Goal: Task Accomplishment & Management: Manage account settings

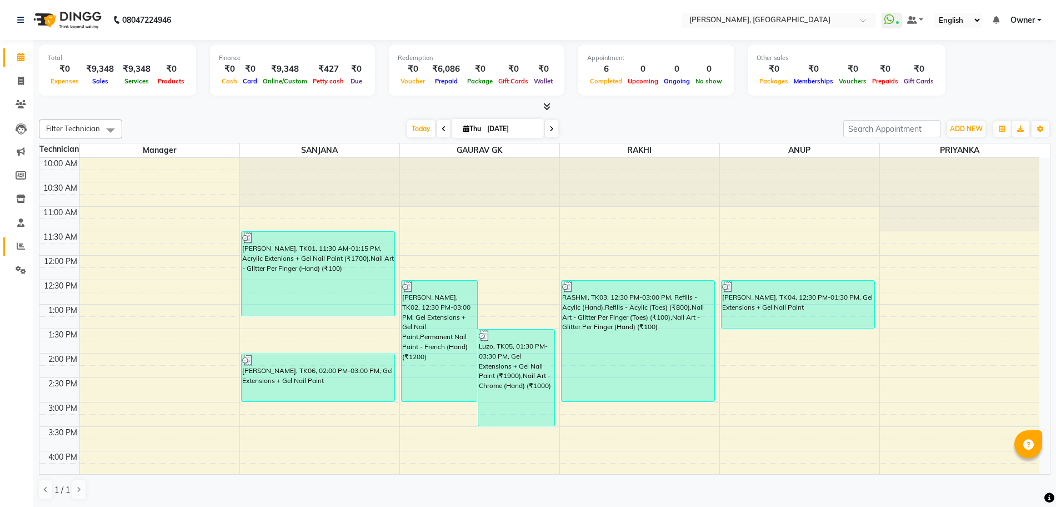
click at [22, 243] on icon at bounding box center [21, 246] width 8 height 8
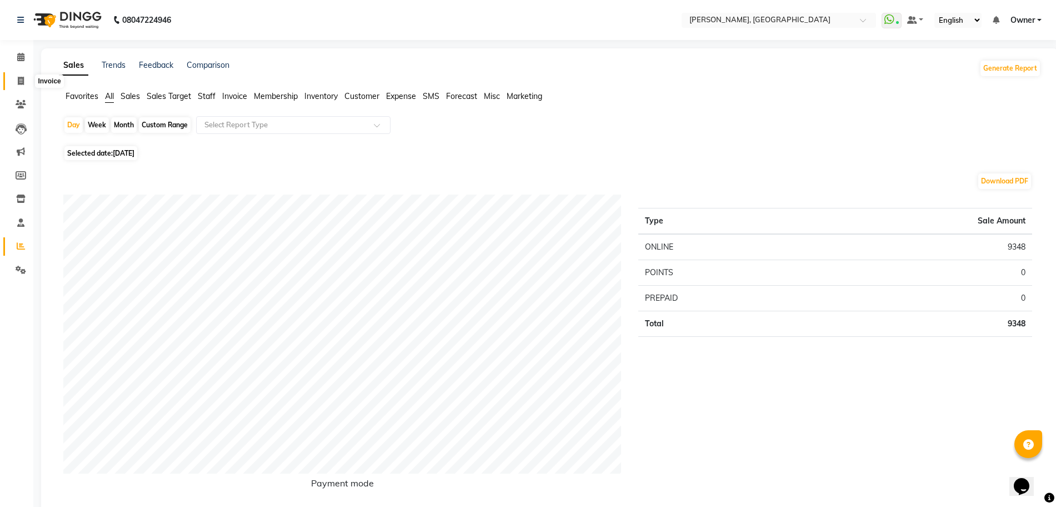
click at [21, 81] on icon at bounding box center [21, 81] width 6 height 8
select select "7674"
select select "service"
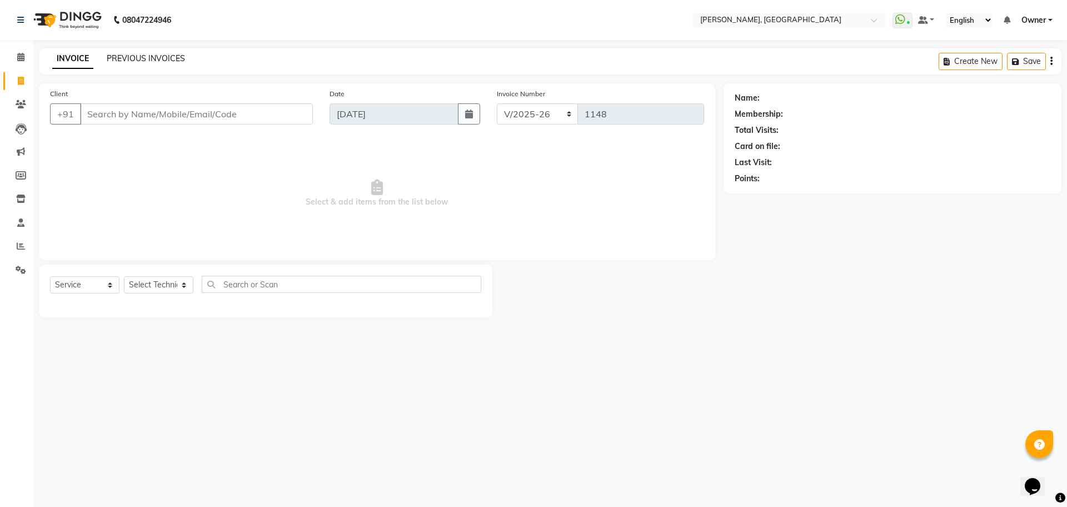
click at [120, 53] on link "PREVIOUS INVOICES" at bounding box center [146, 58] width 78 height 10
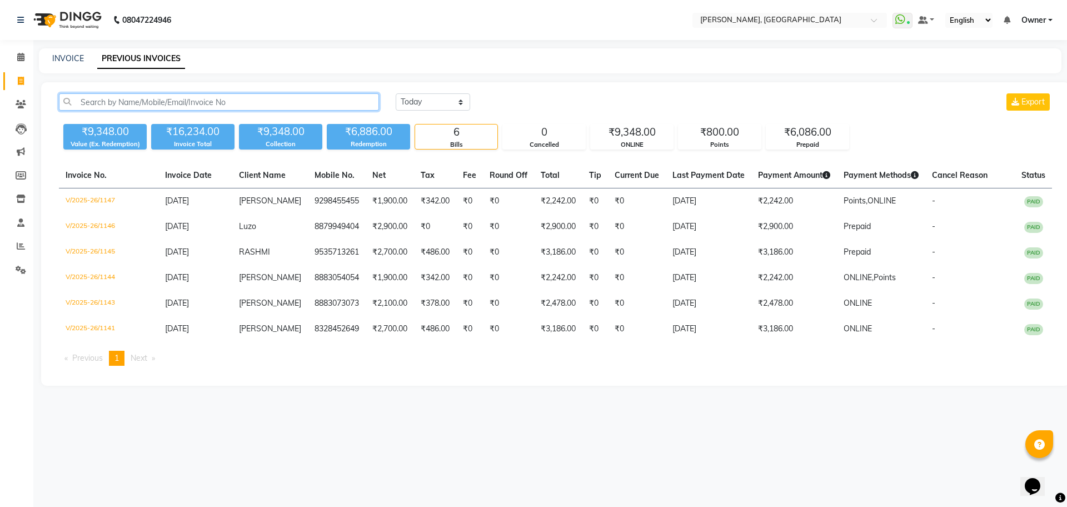
click at [316, 103] on input "text" at bounding box center [219, 101] width 320 height 17
click at [16, 248] on span at bounding box center [20, 246] width 19 height 13
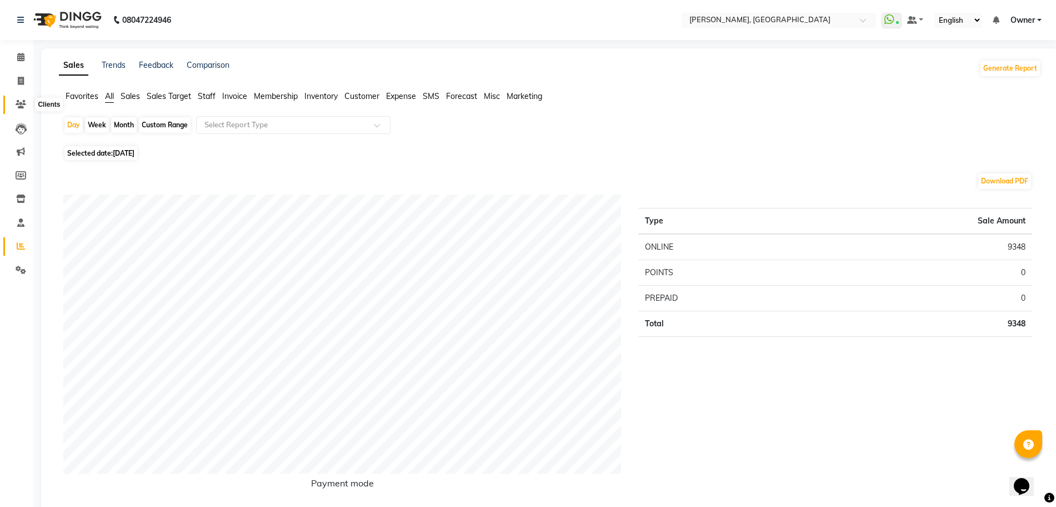
click at [23, 108] on span at bounding box center [20, 104] width 19 height 13
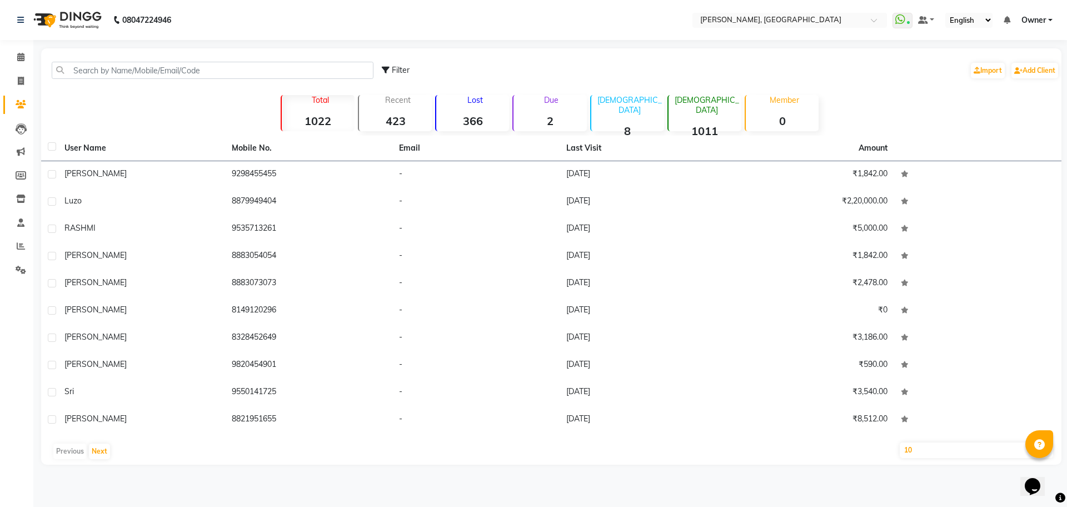
click at [22, 102] on icon at bounding box center [21, 104] width 11 height 8
click at [131, 67] on input "text" at bounding box center [213, 70] width 322 height 17
click at [173, 74] on input "text" at bounding box center [213, 70] width 322 height 17
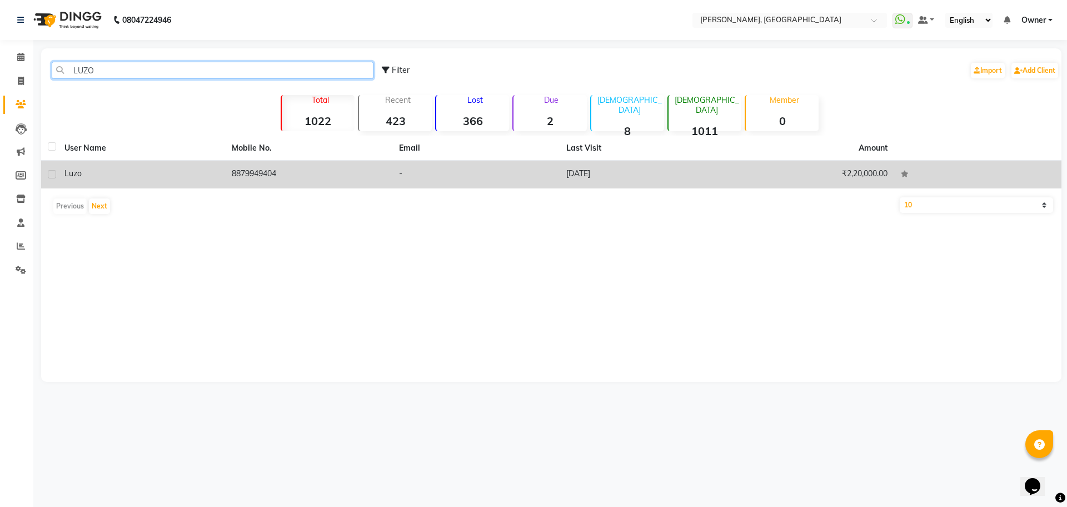
type input "LUZO"
click at [262, 166] on td "8879949404" at bounding box center [308, 174] width 167 height 27
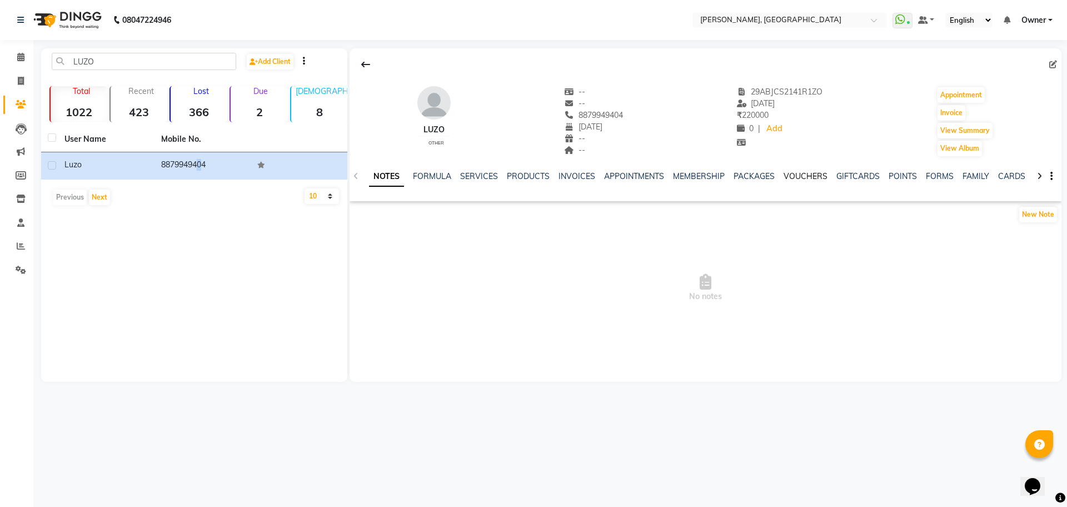
click at [790, 177] on link "VOUCHERS" at bounding box center [805, 176] width 44 height 10
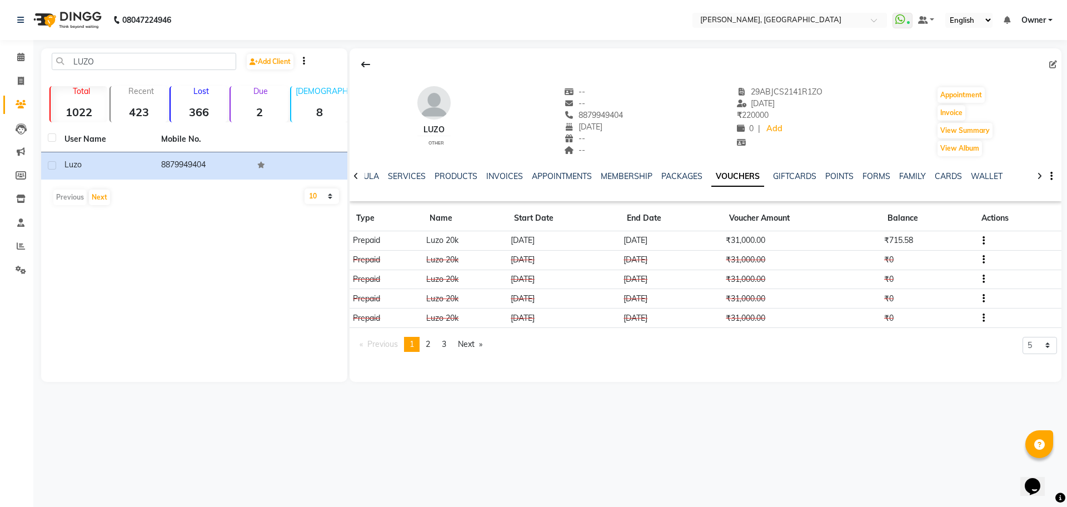
click at [924, 263] on td "₹0" at bounding box center [927, 259] width 94 height 19
click at [445, 254] on td "Luzo 20k" at bounding box center [465, 259] width 84 height 19
click at [471, 264] on td "Luzo 20k" at bounding box center [465, 259] width 84 height 19
click at [472, 264] on td "Luzo 20k" at bounding box center [465, 259] width 84 height 19
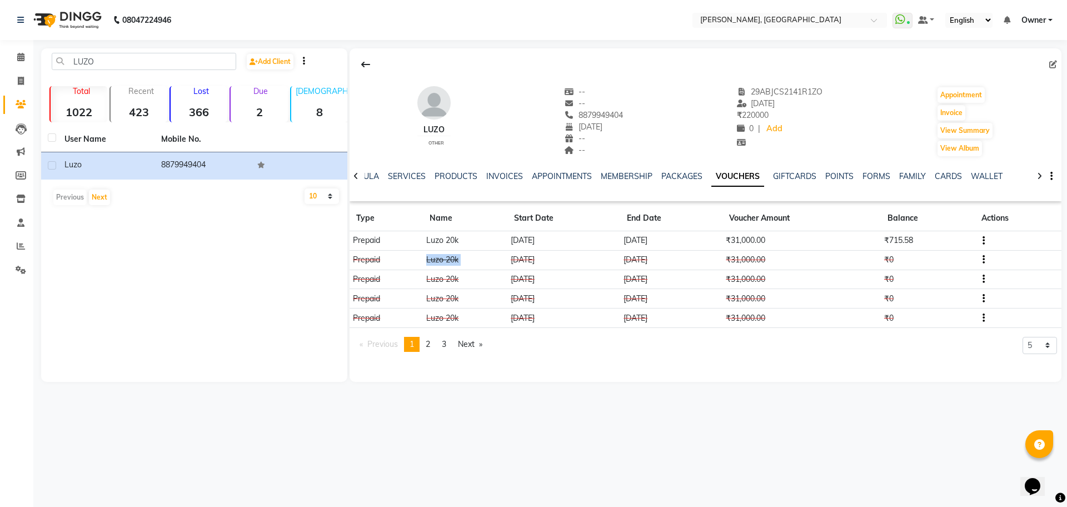
click at [472, 264] on td "Luzo 20k" at bounding box center [465, 259] width 84 height 19
click at [474, 263] on td "Luzo 20k" at bounding box center [465, 259] width 84 height 19
click at [399, 177] on link "SERVICES" at bounding box center [407, 176] width 38 height 10
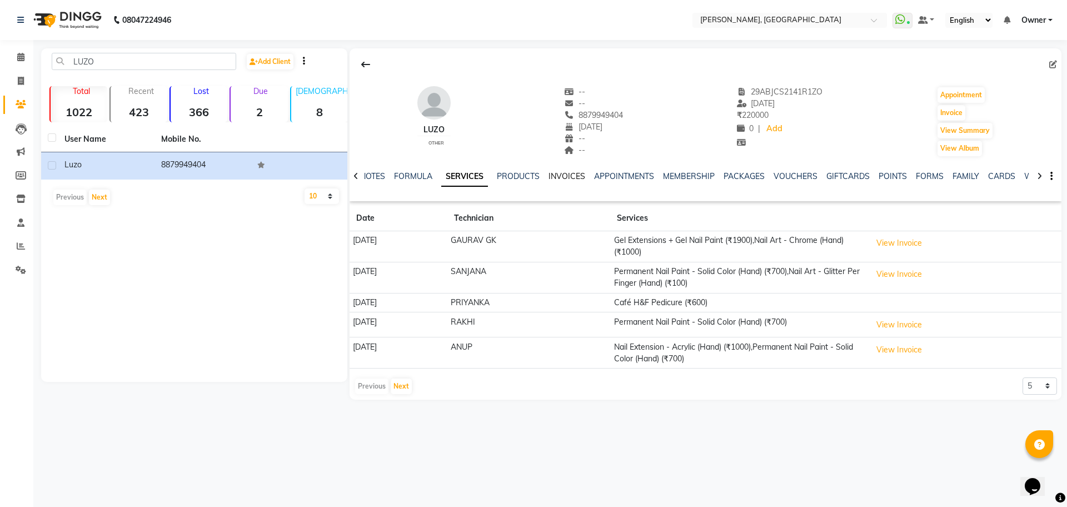
click at [563, 178] on link "INVOICES" at bounding box center [566, 176] width 37 height 10
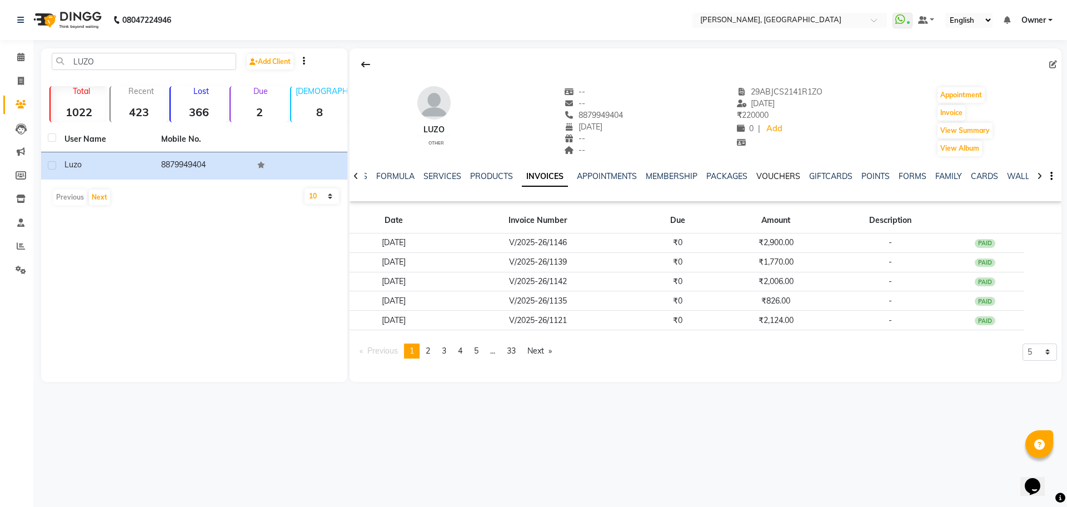
click at [774, 173] on link "VOUCHERS" at bounding box center [778, 176] width 44 height 10
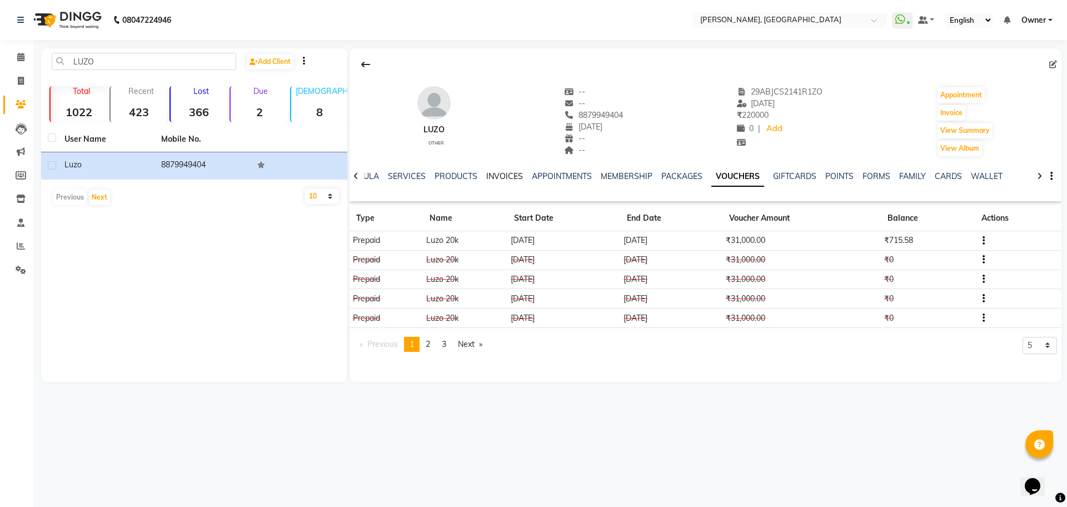
click at [494, 174] on link "INVOICES" at bounding box center [504, 176] width 37 height 10
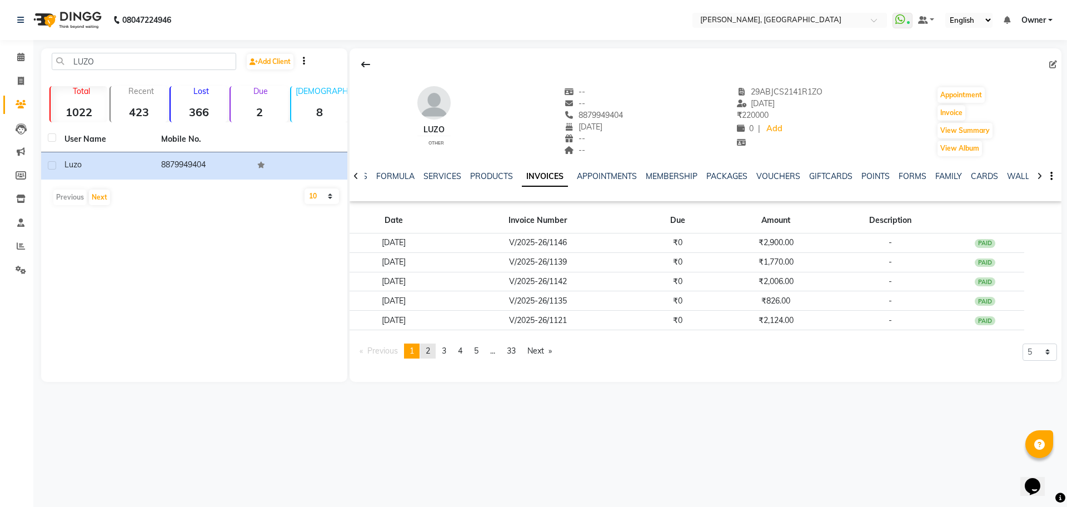
click at [436, 351] on link "page 2" at bounding box center [428, 350] width 16 height 15
click at [452, 351] on link "page 3" at bounding box center [444, 350] width 16 height 15
click at [461, 348] on span "4" at bounding box center [460, 351] width 4 height 10
click at [478, 347] on span "5" at bounding box center [476, 351] width 4 height 10
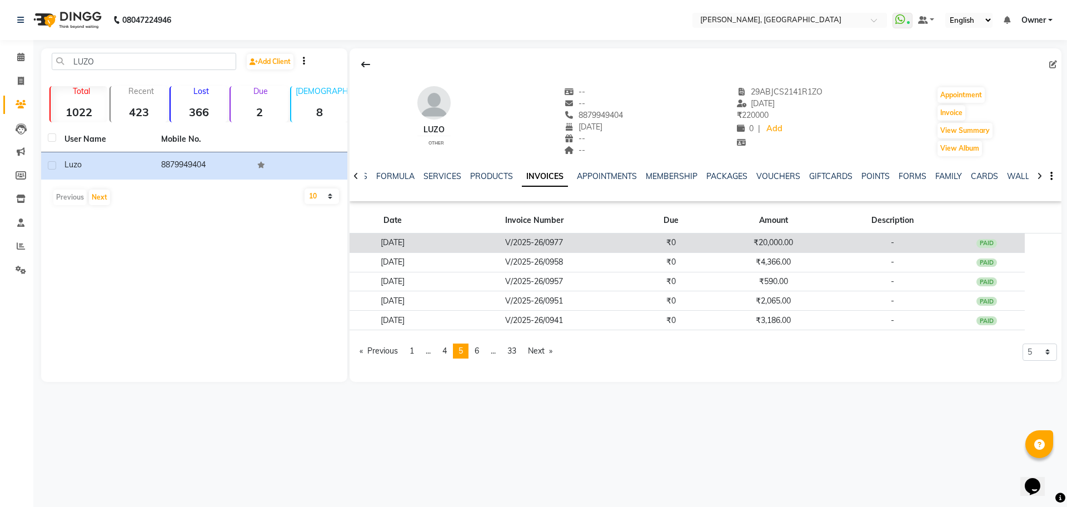
click at [436, 239] on td "14-08-2025" at bounding box center [392, 242] width 87 height 19
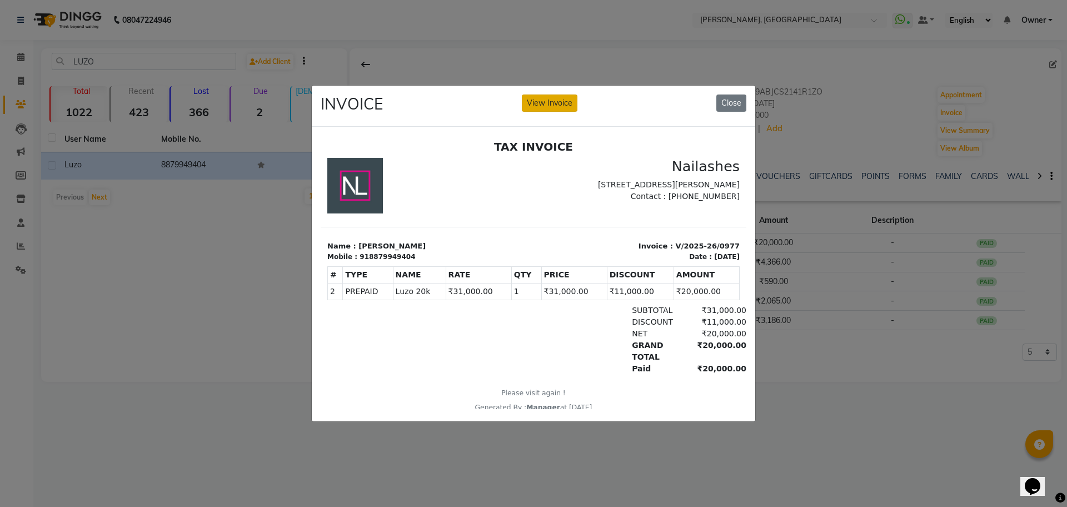
click at [554, 101] on button "View Invoice" at bounding box center [550, 102] width 56 height 17
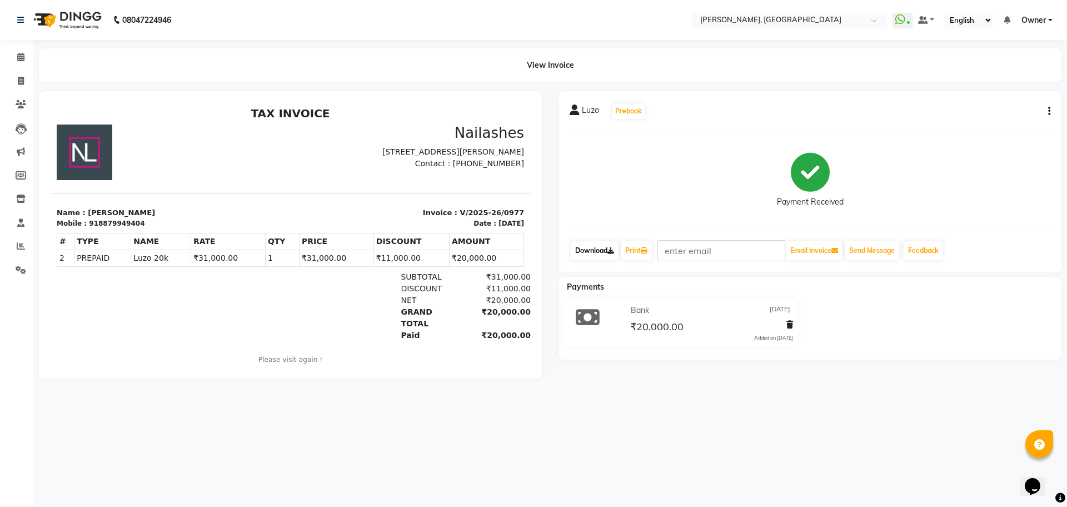
click at [604, 247] on link "Download" at bounding box center [594, 250] width 48 height 19
click at [19, 268] on icon at bounding box center [21, 270] width 11 height 8
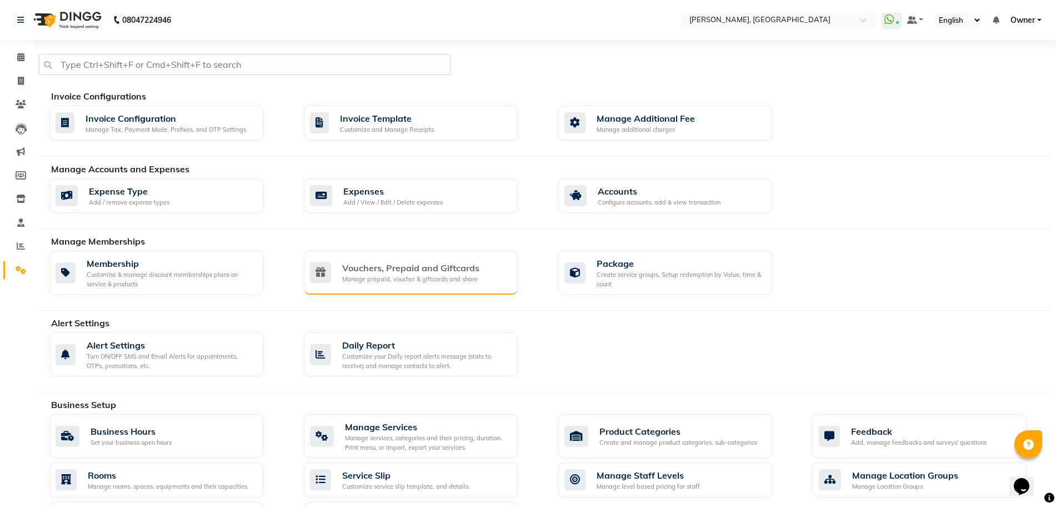
click at [397, 268] on div "Vouchers, Prepaid and Giftcards" at bounding box center [410, 267] width 137 height 13
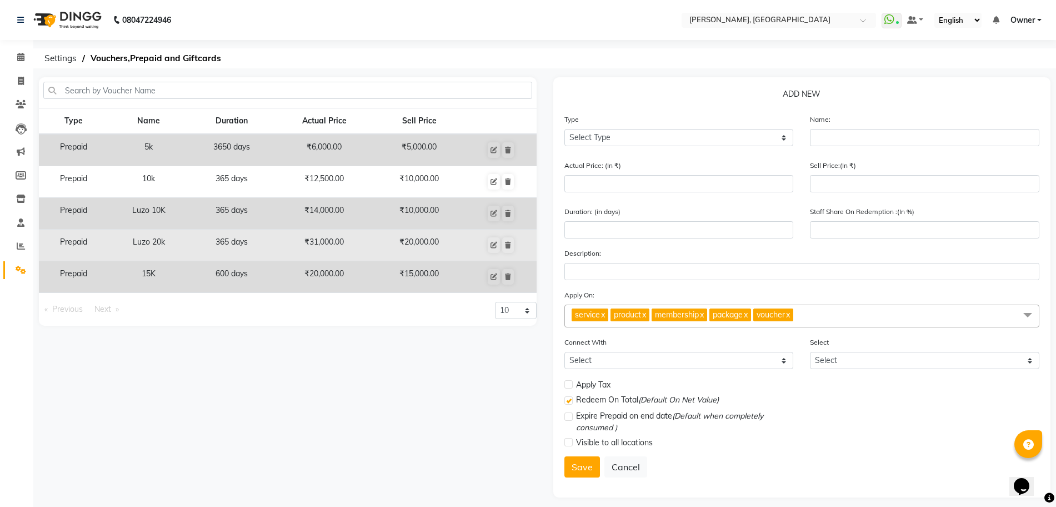
click at [209, 238] on td "365 days" at bounding box center [232, 245] width 86 height 32
click at [348, 247] on td "₹31,000.00" at bounding box center [324, 245] width 99 height 32
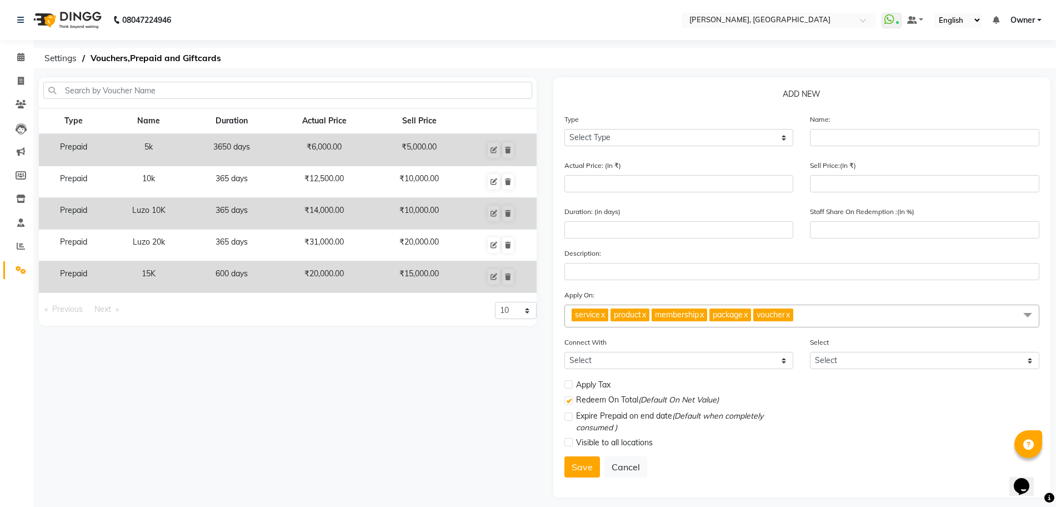
click at [571, 386] on label at bounding box center [568, 384] width 8 height 8
click at [571, 386] on input "checkbox" at bounding box center [567, 384] width 7 height 7
checkbox input "true"
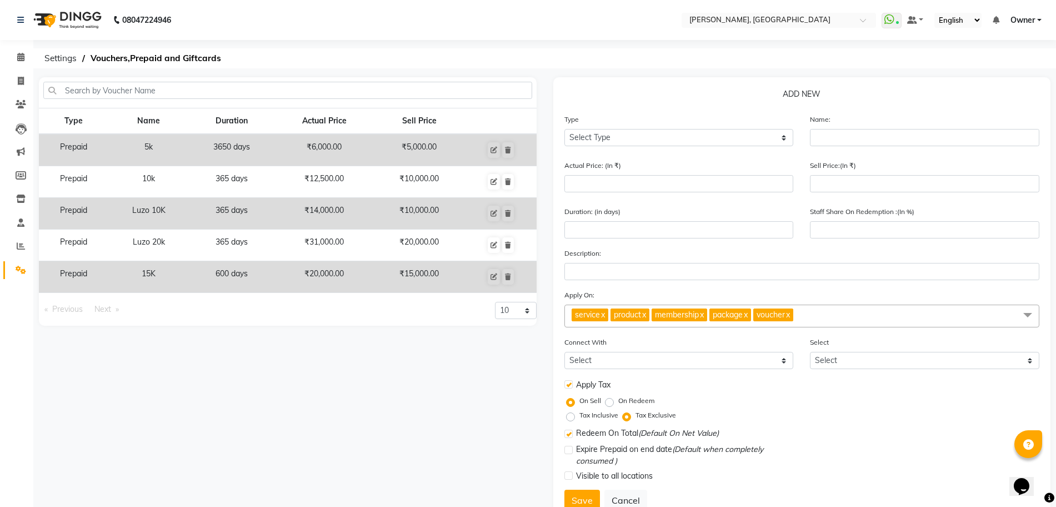
click at [618, 401] on label "On Redeem" at bounding box center [636, 401] width 37 height 10
click at [608, 401] on input "On Redeem" at bounding box center [612, 401] width 8 height 8
radio input "true"
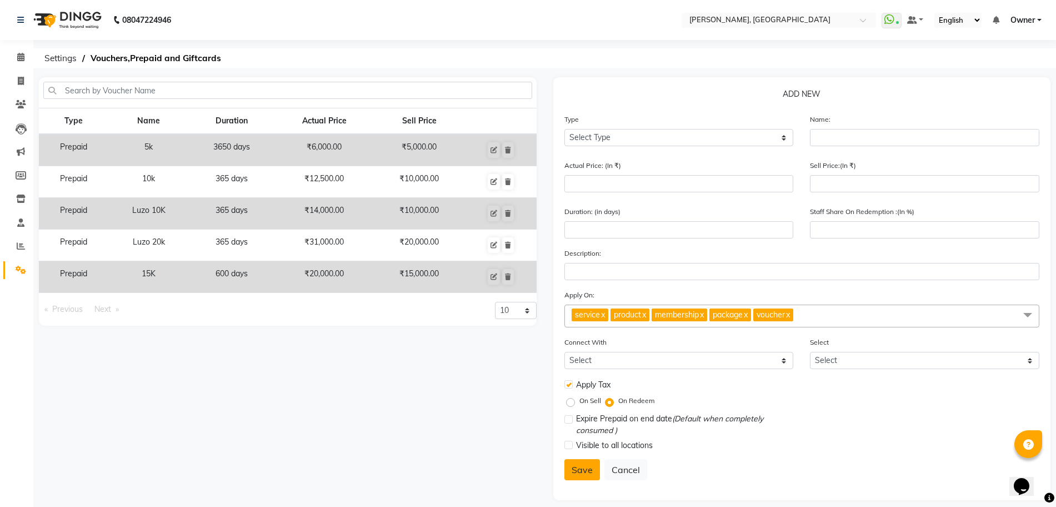
click at [591, 466] on button "Save" at bounding box center [582, 469] width 36 height 21
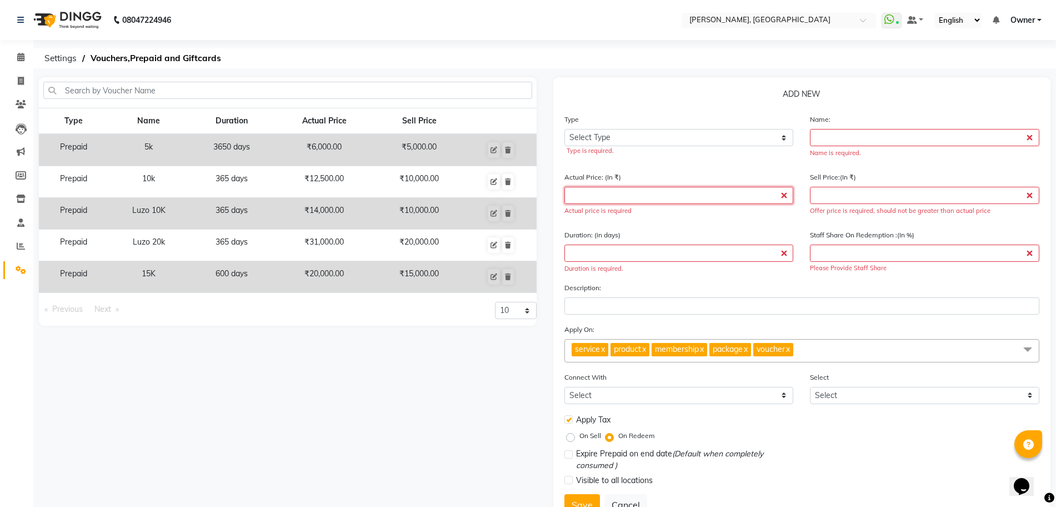
click at [644, 192] on input "number" at bounding box center [678, 195] width 229 height 17
click at [609, 132] on select "Select Type Voucher Prepaid Gift Card" at bounding box center [678, 137] width 229 height 17
select select "P"
click at [564, 129] on select "Select Type Voucher Prepaid Gift Card" at bounding box center [678, 137] width 229 height 17
click at [828, 139] on input "text" at bounding box center [924, 137] width 229 height 17
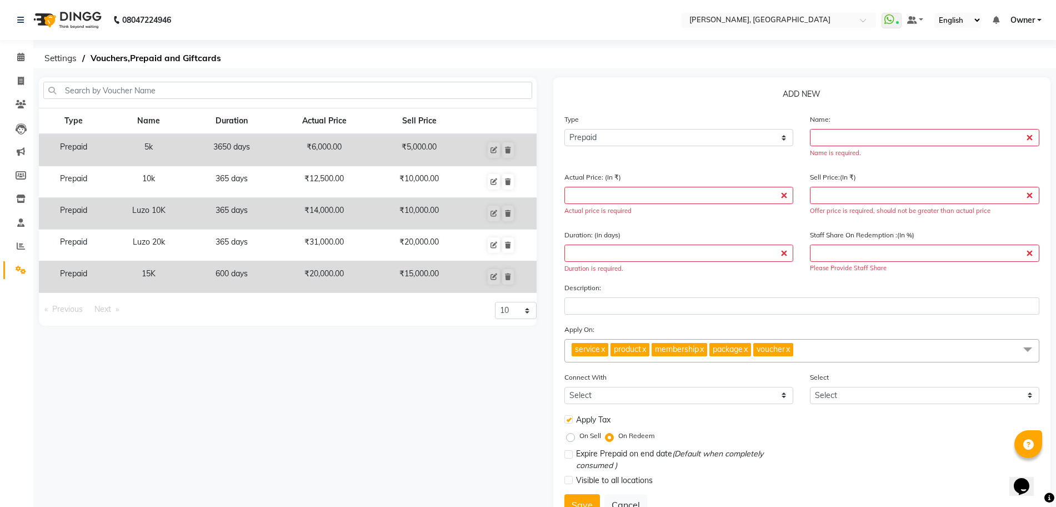
click at [417, 213] on td "₹10,000.00" at bounding box center [419, 214] width 91 height 32
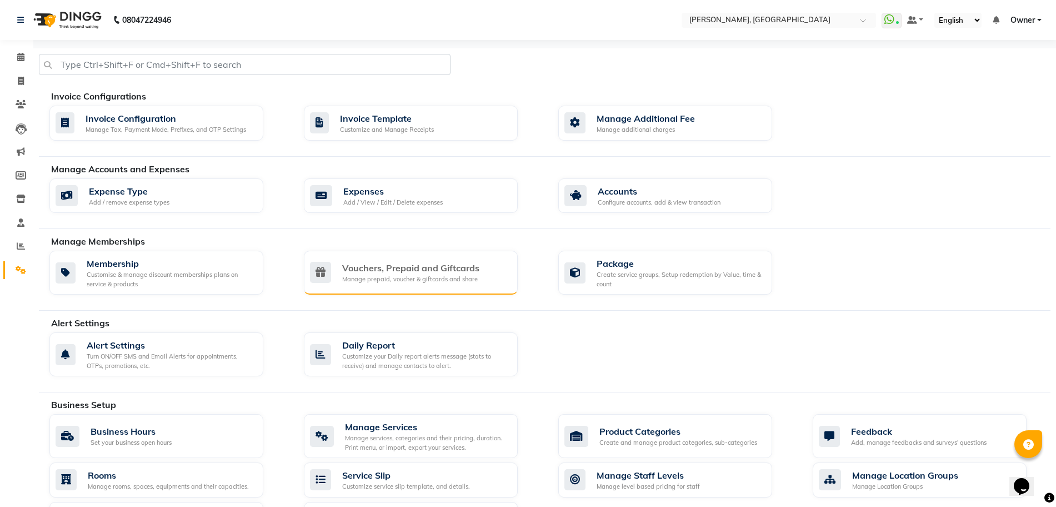
click at [364, 269] on div "Vouchers, Prepaid and Giftcards" at bounding box center [410, 267] width 137 height 13
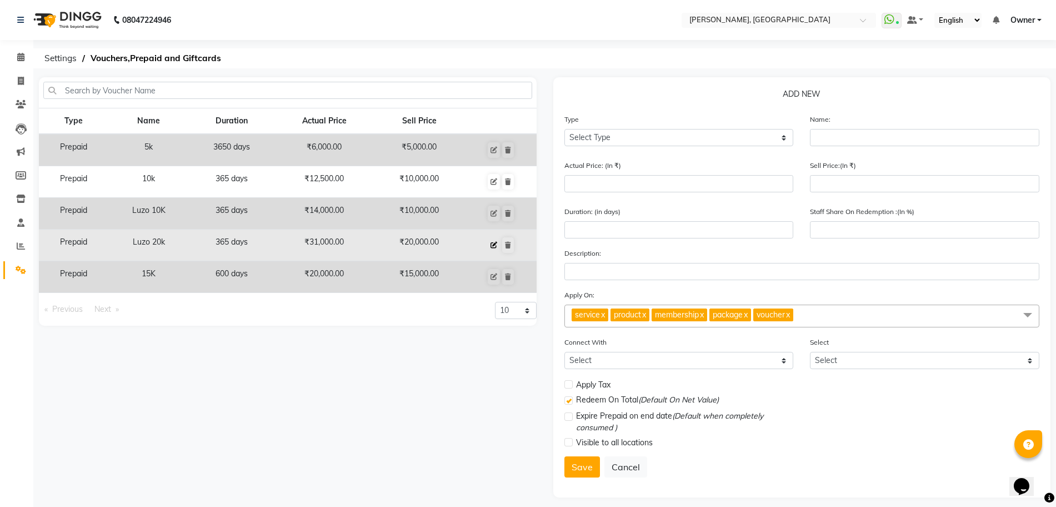
click at [493, 244] on icon at bounding box center [494, 245] width 7 height 7
select select "P"
type input "Luzo 20k"
type input "31000"
type input "20000"
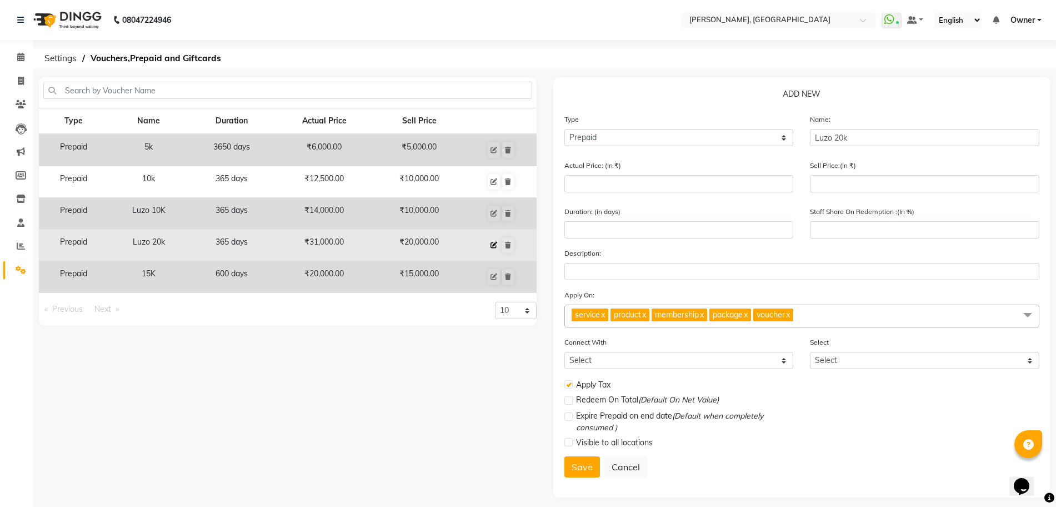
type input "365"
type input "65"
type input "Luzo"
checkbox input "true"
checkbox input "false"
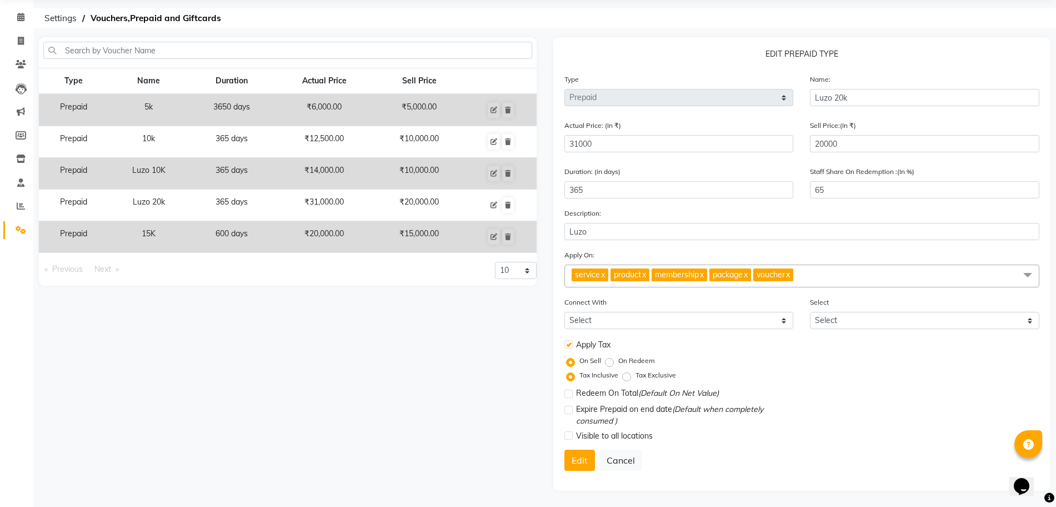
scroll to position [41, 0]
click at [575, 461] on button "Edit" at bounding box center [579, 459] width 31 height 21
select select
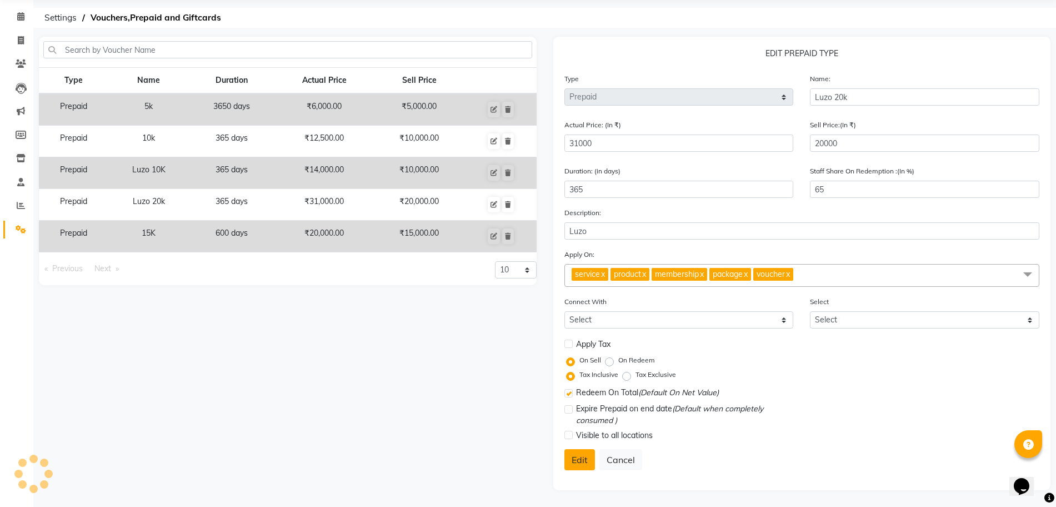
checkbox input "false"
checkbox input "true"
checkbox input "false"
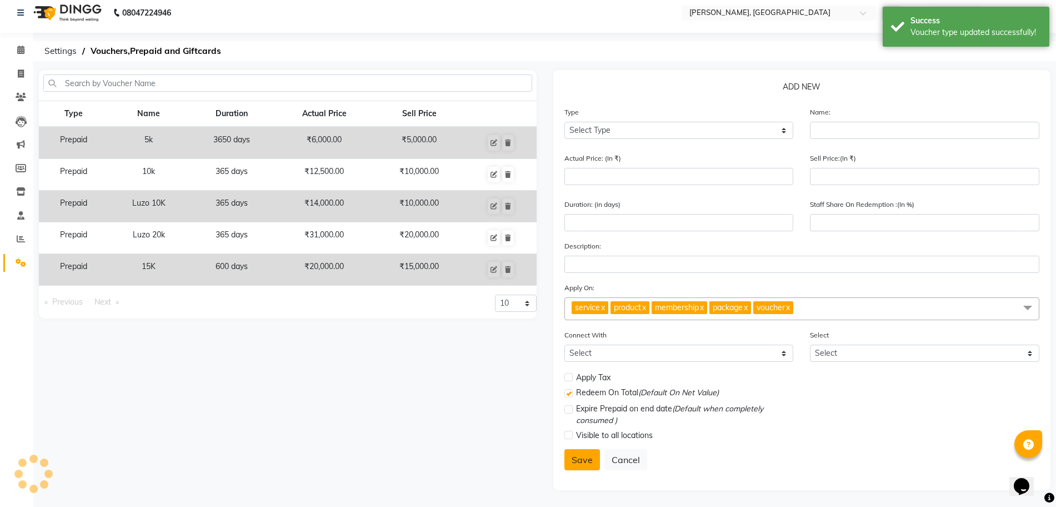
scroll to position [7, 0]
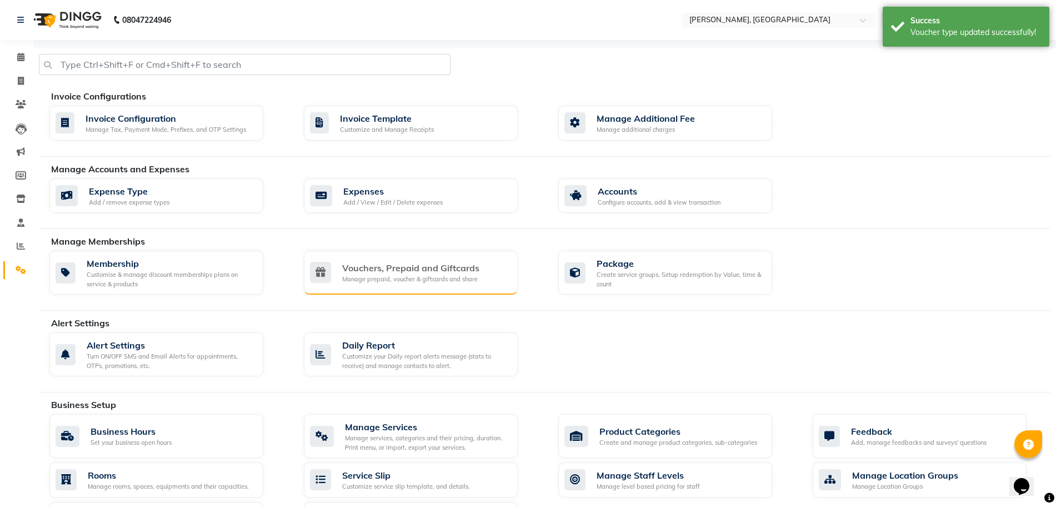
click at [409, 276] on div "Manage prepaid, voucher & giftcards and share" at bounding box center [410, 278] width 137 height 9
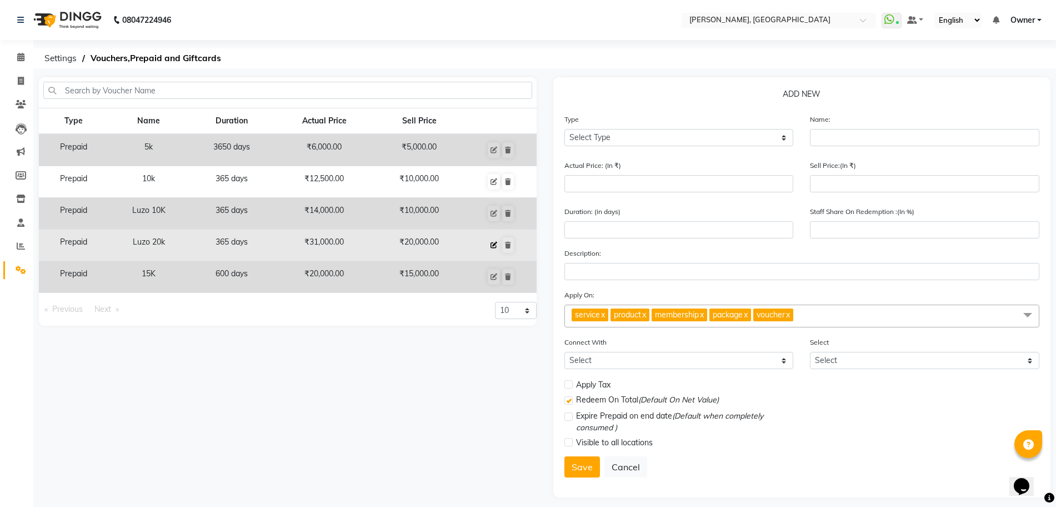
click at [496, 245] on icon at bounding box center [494, 245] width 7 height 7
select select "P"
type input "Luzo 20k"
type input "31000"
type input "20000"
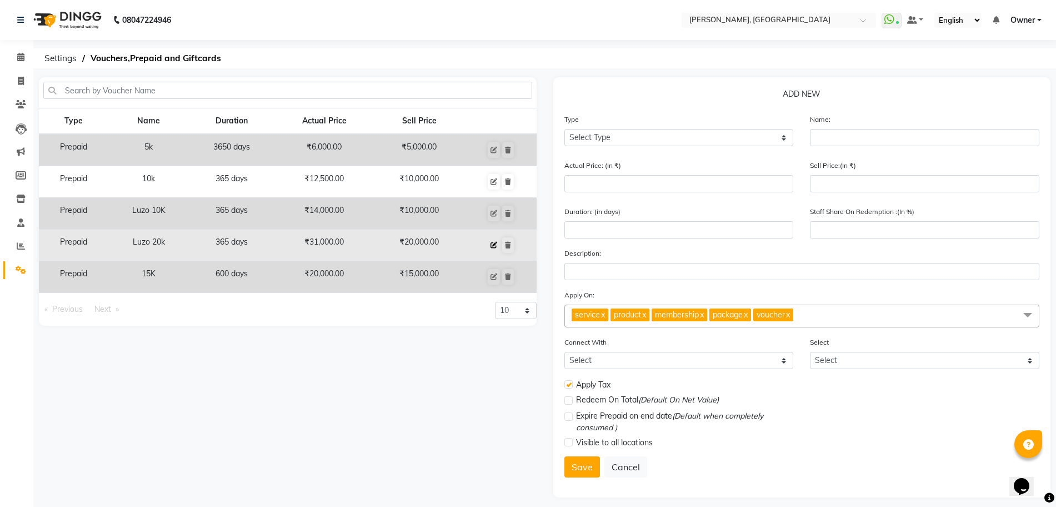
type input "365"
type input "65"
type input "Luzo"
checkbox input "true"
checkbox input "false"
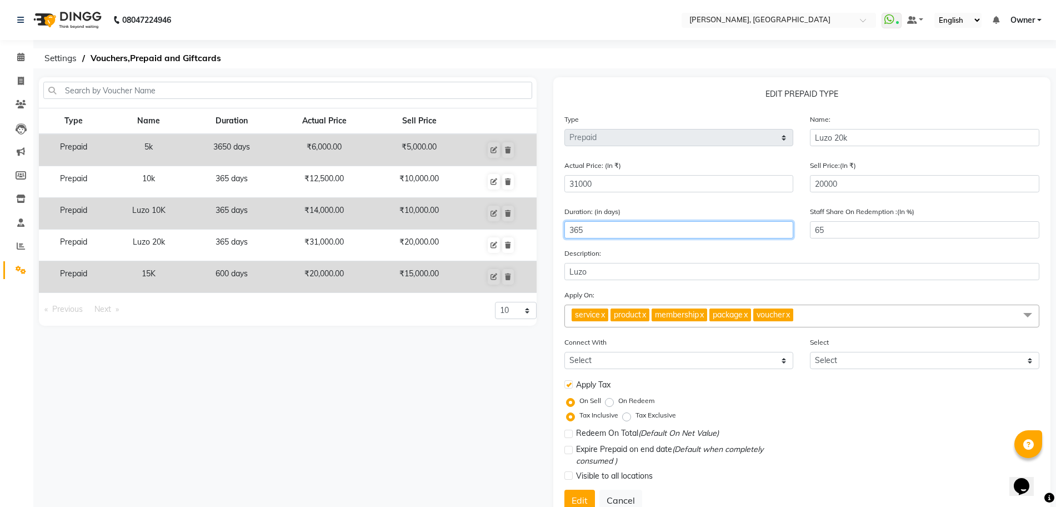
click at [687, 228] on input "365" at bounding box center [678, 229] width 229 height 17
click at [844, 230] on input "65" at bounding box center [924, 229] width 229 height 17
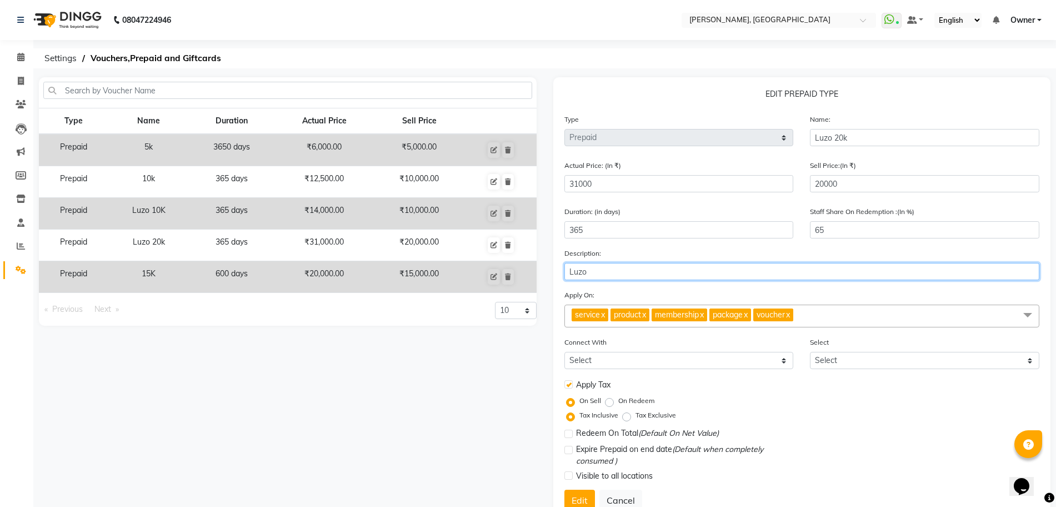
click at [665, 273] on input "Luzo" at bounding box center [802, 271] width 476 height 17
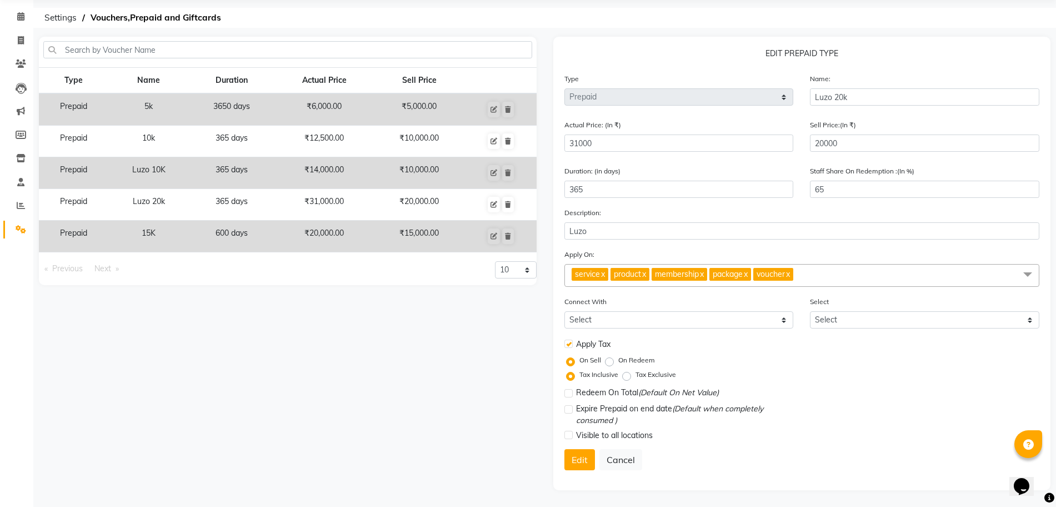
click at [618, 359] on label "On Redeem" at bounding box center [636, 360] width 37 height 10
click at [609, 359] on input "On Redeem" at bounding box center [612, 360] width 8 height 8
radio input "true"
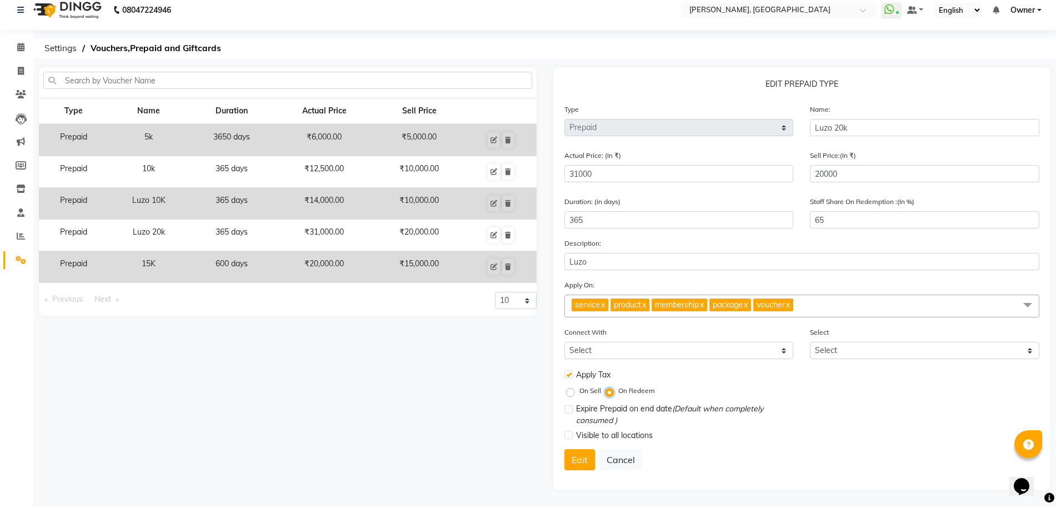
scroll to position [10, 0]
click at [573, 453] on button "Edit" at bounding box center [579, 459] width 31 height 21
select select
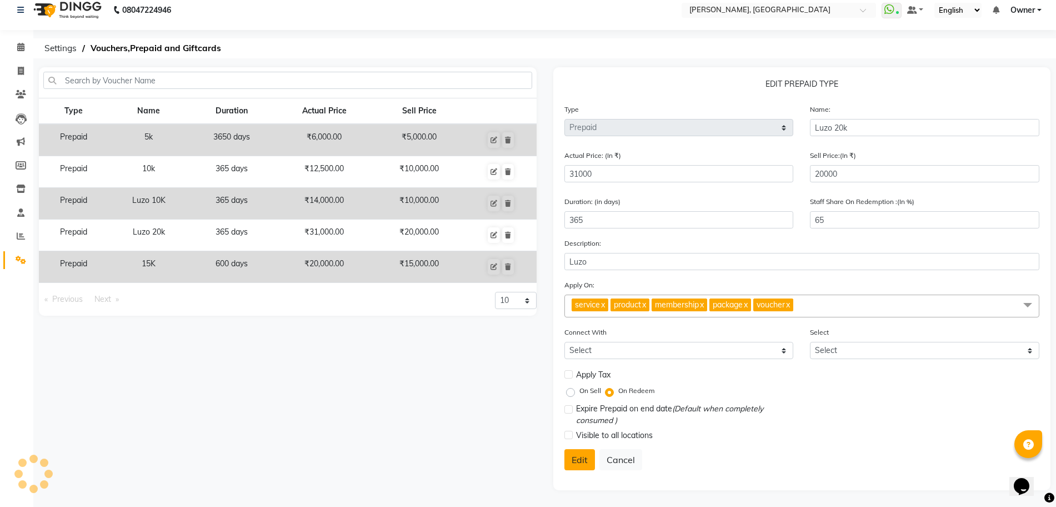
checkbox input "false"
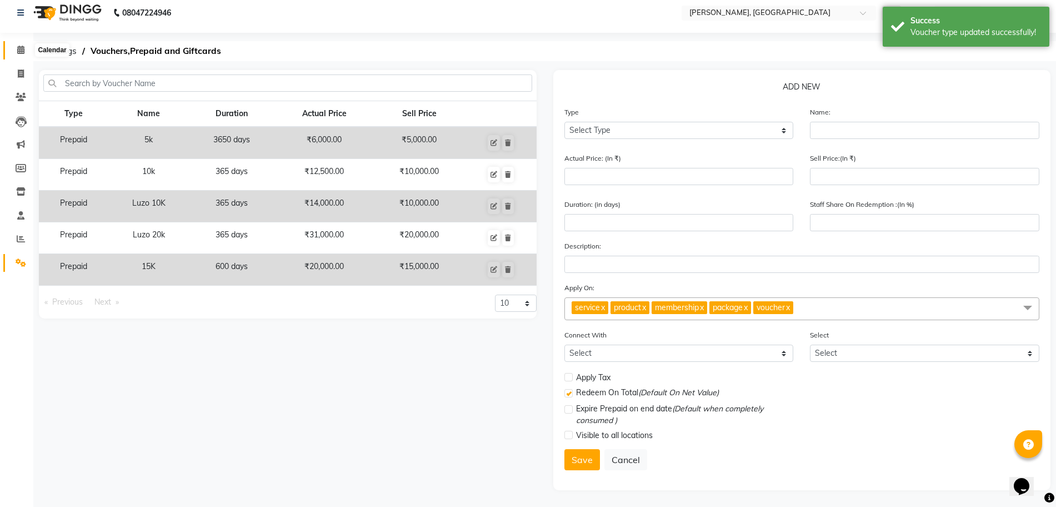
click at [25, 53] on span at bounding box center [20, 50] width 19 height 13
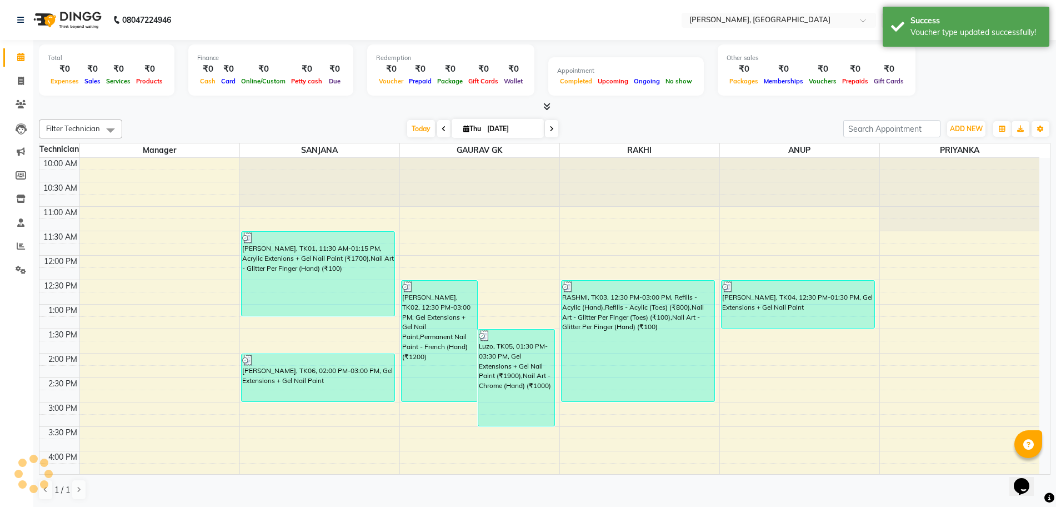
click at [543, 107] on icon at bounding box center [546, 106] width 7 height 8
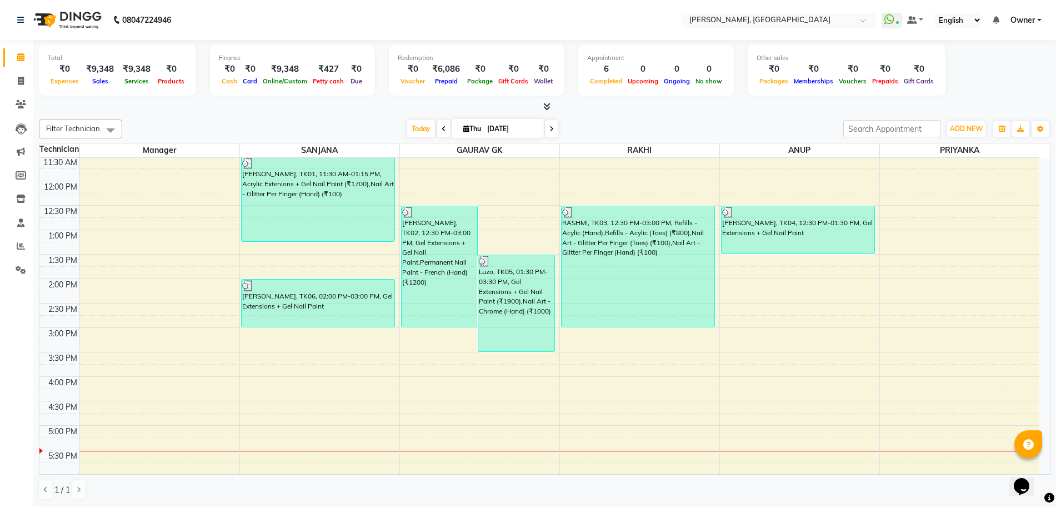
scroll to position [62, 0]
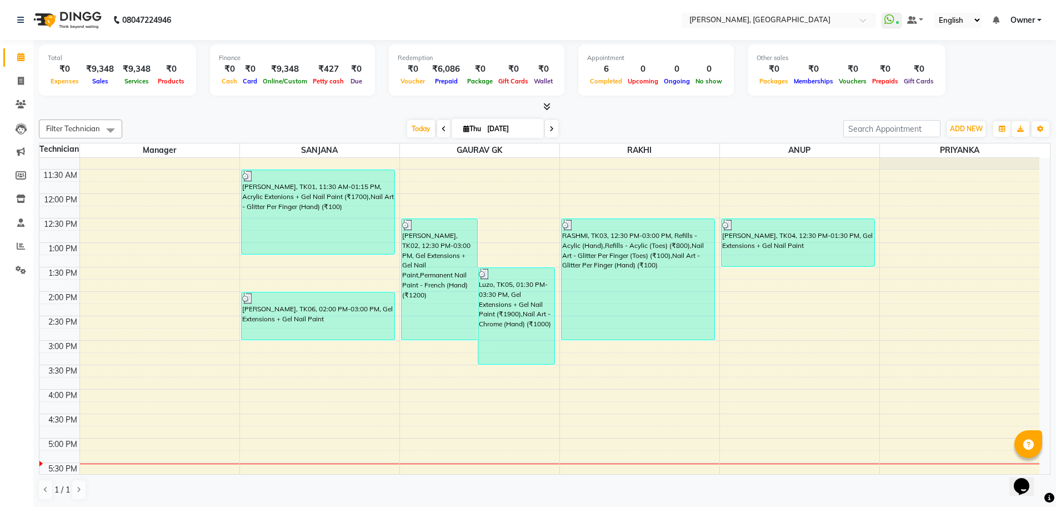
click at [547, 104] on icon at bounding box center [546, 106] width 7 height 8
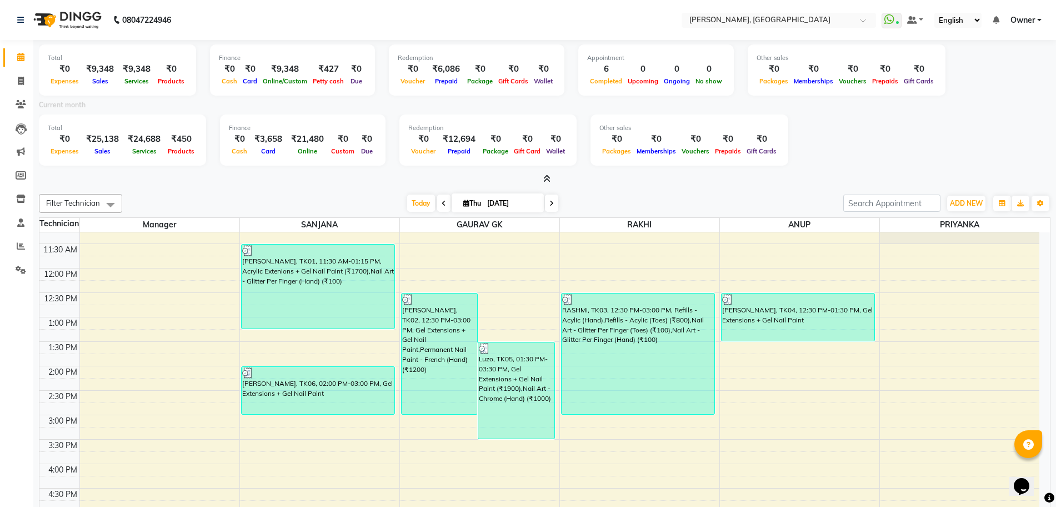
click at [545, 176] on icon at bounding box center [546, 178] width 7 height 8
